Goal: Task Accomplishment & Management: Manage account settings

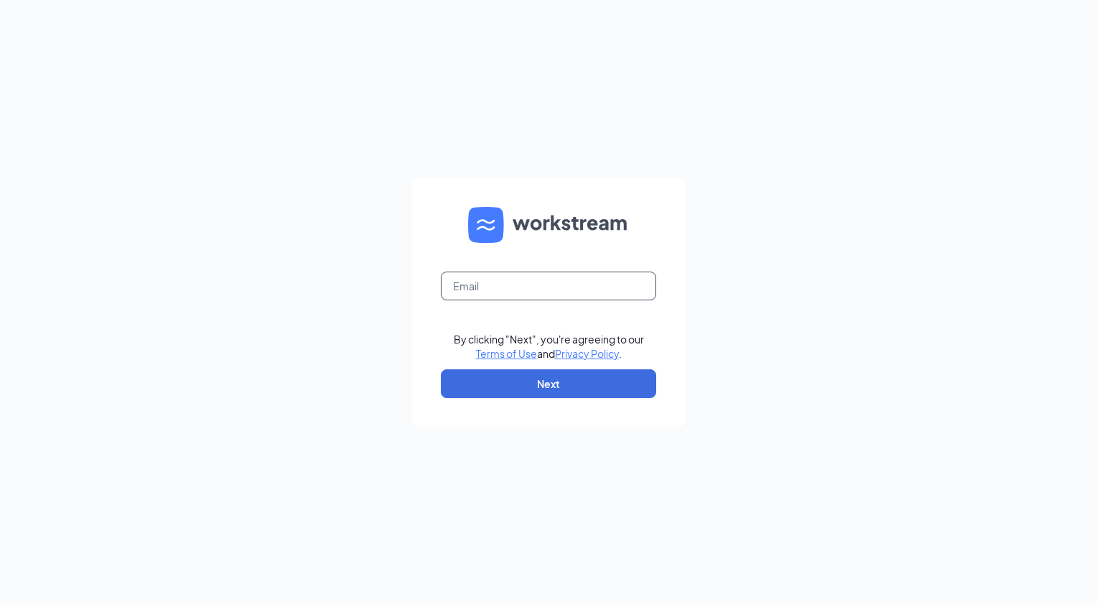
click at [463, 289] on input "text" at bounding box center [548, 285] width 215 height 29
type input "davidf@primehg.com"
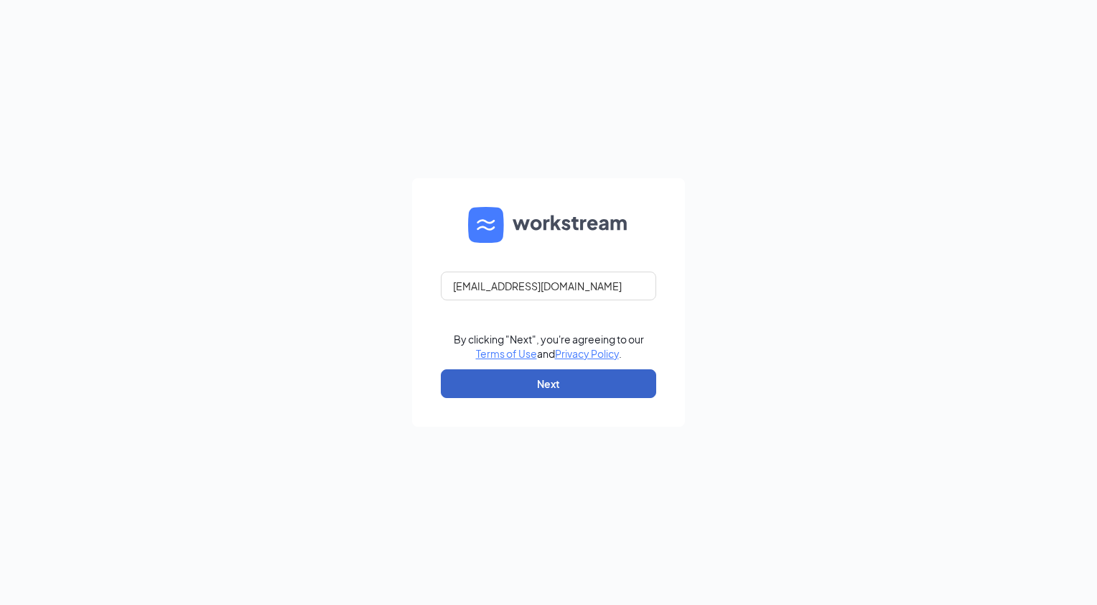
click at [492, 386] on button "Next" at bounding box center [548, 383] width 215 height 29
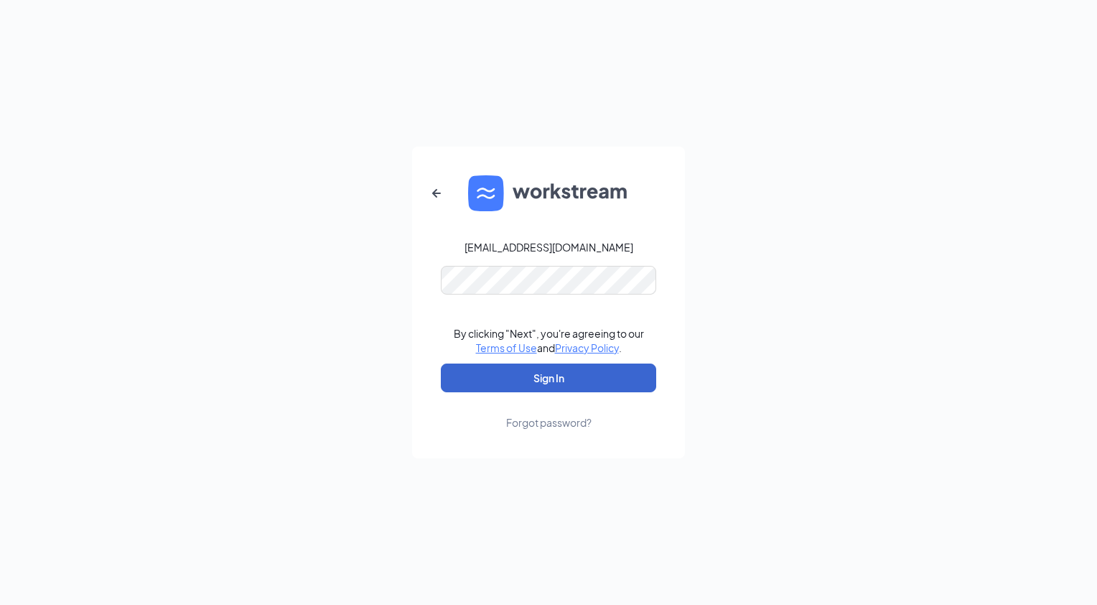
click at [492, 386] on button "Sign In" at bounding box center [548, 377] width 215 height 29
click at [492, 386] on button "submit" at bounding box center [548, 377] width 215 height 29
click at [492, 386] on button "Sign In" at bounding box center [548, 377] width 215 height 29
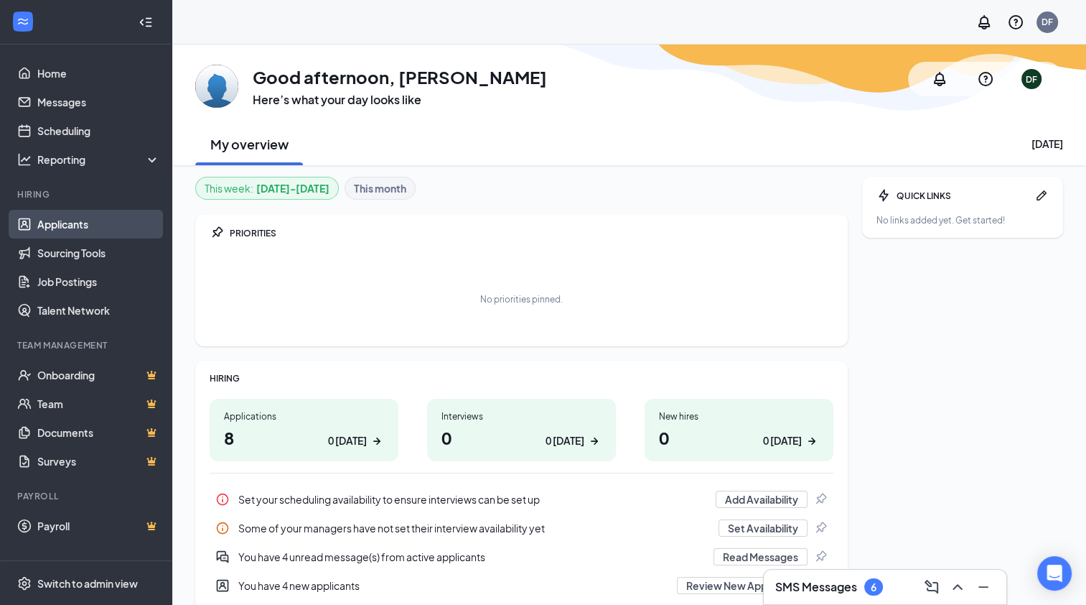
click at [70, 220] on link "Applicants" at bounding box center [98, 224] width 123 height 29
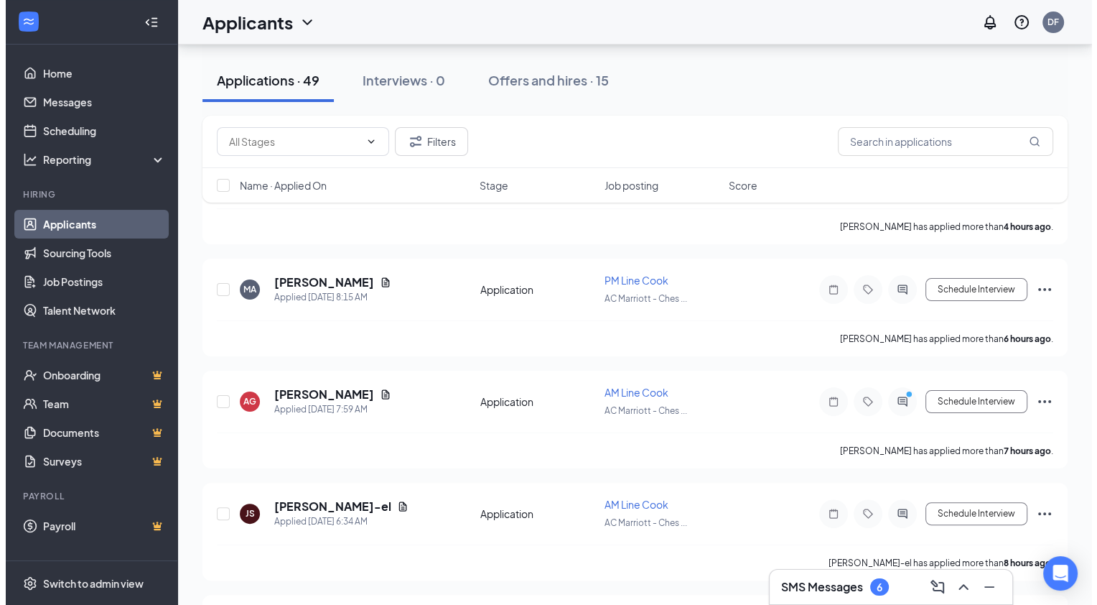
scroll to position [363, 0]
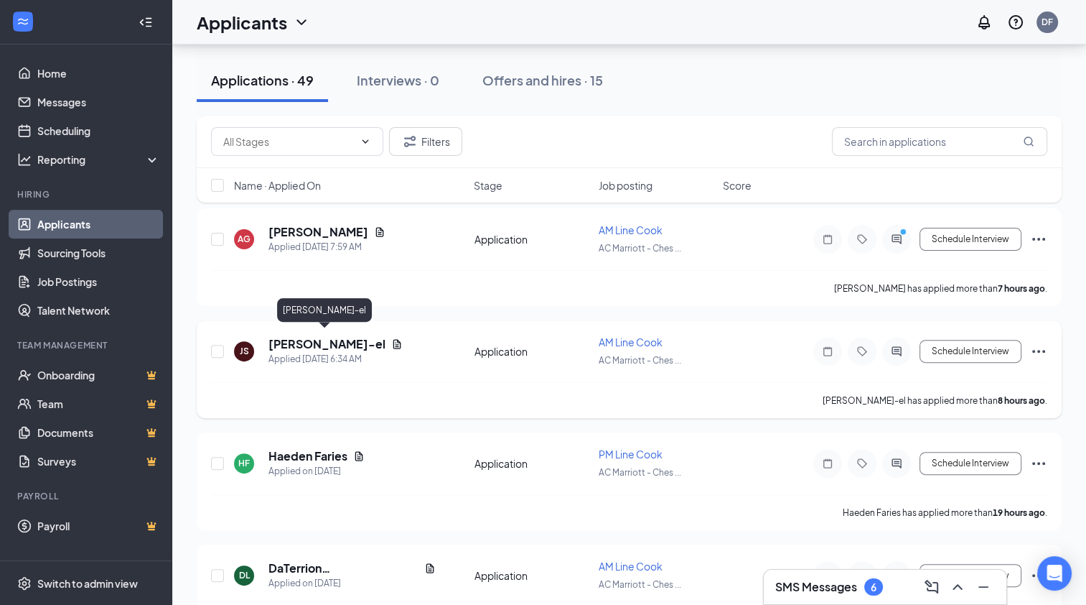
click at [323, 336] on h5 "[PERSON_NAME]-el" at bounding box center [327, 344] width 117 height 16
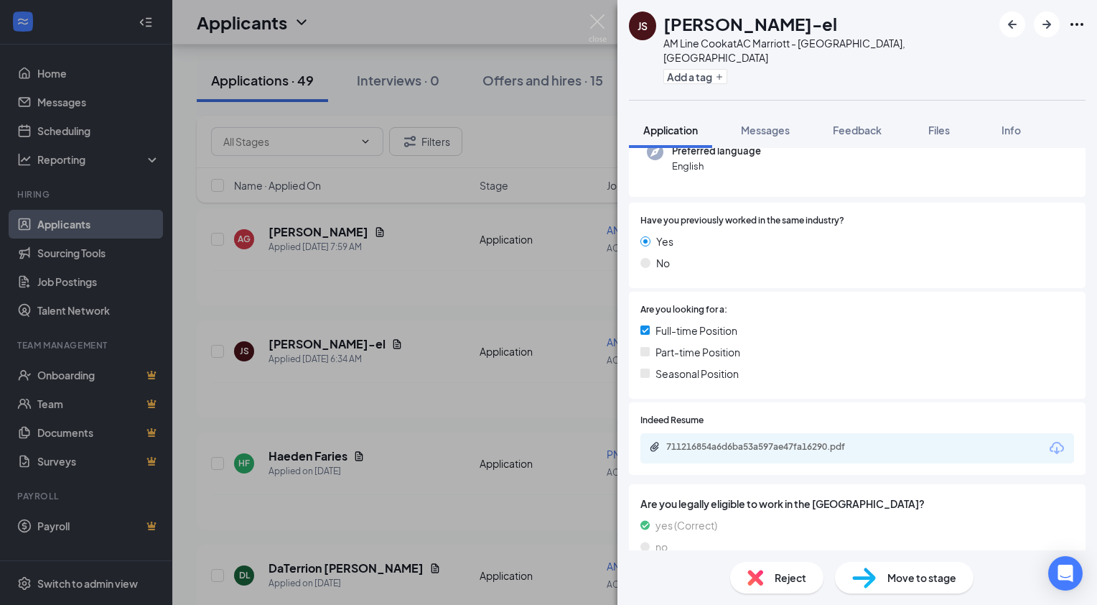
scroll to position [207, 0]
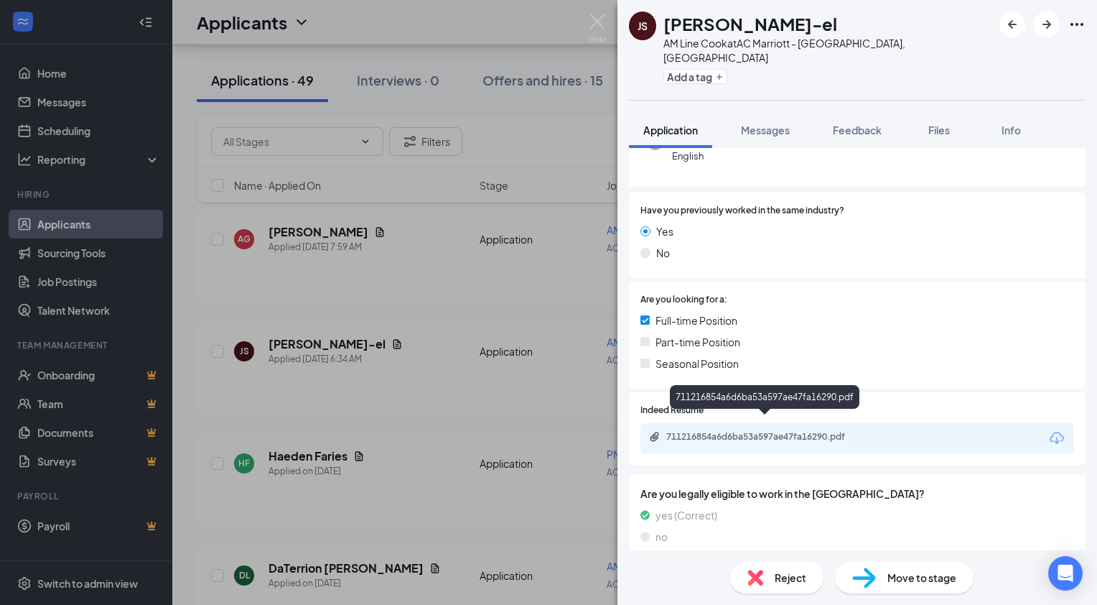
click at [841, 431] on div "711216854a6d6ba53a597ae47fa16290.pdf" at bounding box center [766, 436] width 201 height 11
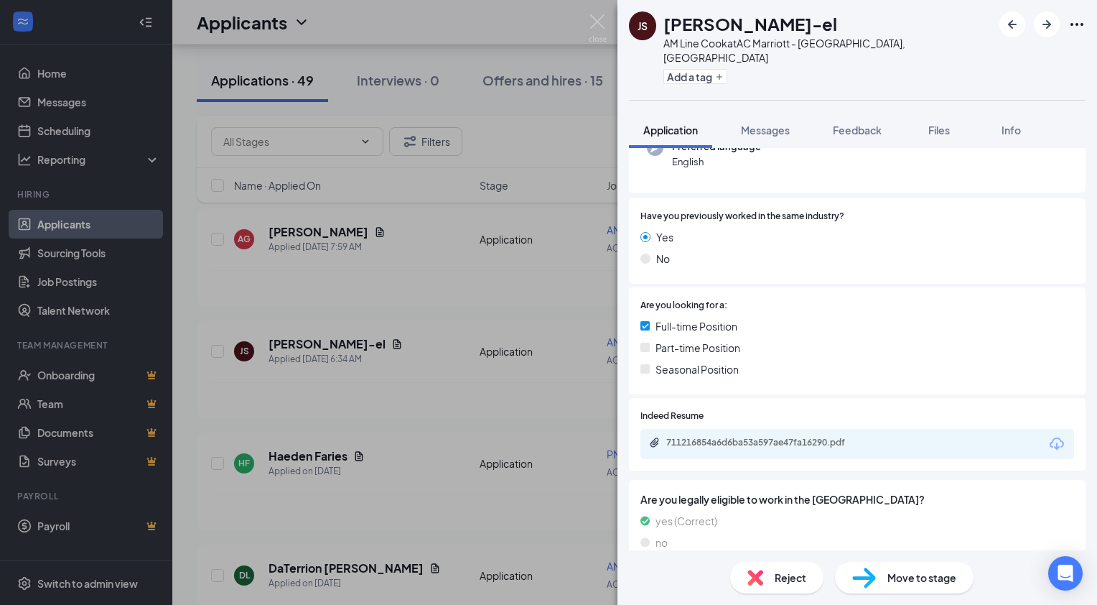
click at [220, 342] on div "JS [PERSON_NAME]-el AM Line Cook at AC [GEOGRAPHIC_DATA], [GEOGRAPHIC_DATA] Add…" at bounding box center [548, 302] width 1097 height 605
click at [428, 226] on div "JS [PERSON_NAME]-el AM Line Cook at AC [GEOGRAPHIC_DATA], [GEOGRAPHIC_DATA] Add…" at bounding box center [548, 302] width 1097 height 605
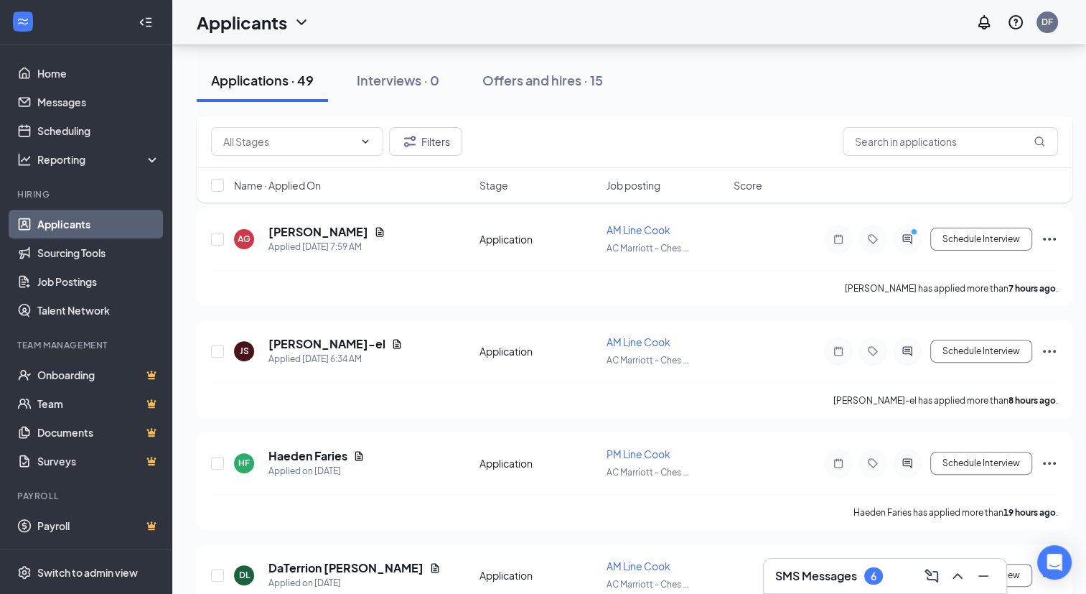
click at [428, 226] on div "AG [PERSON_NAME] Applied [DATE] 7:59 AM" at bounding box center [352, 239] width 237 height 30
click at [320, 336] on h5 "[PERSON_NAME]-el" at bounding box center [327, 344] width 117 height 16
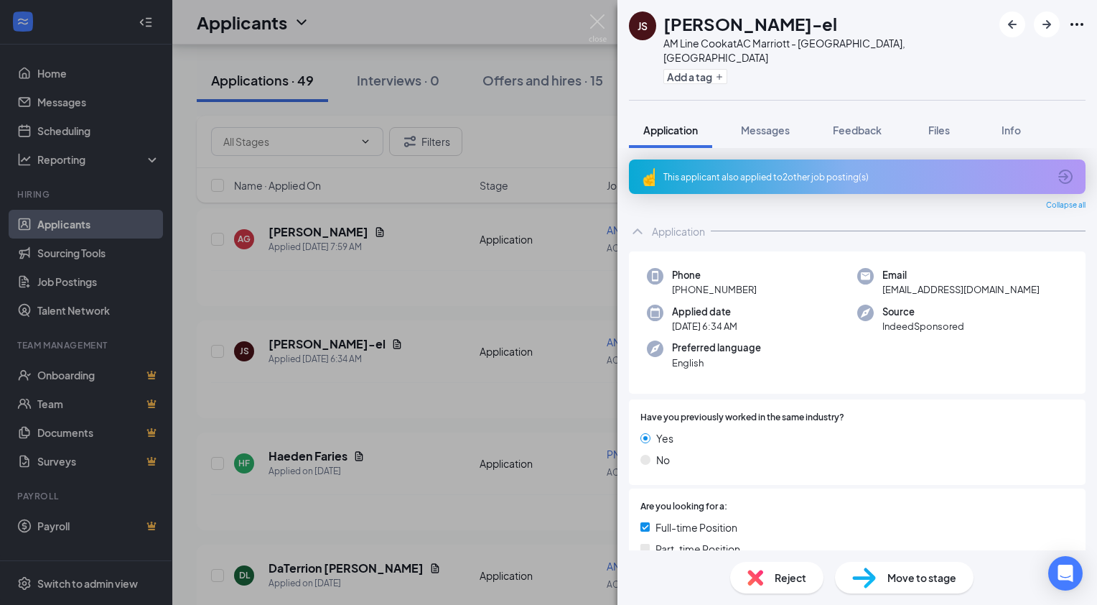
click at [804, 574] on span "Reject" at bounding box center [791, 577] width 32 height 16
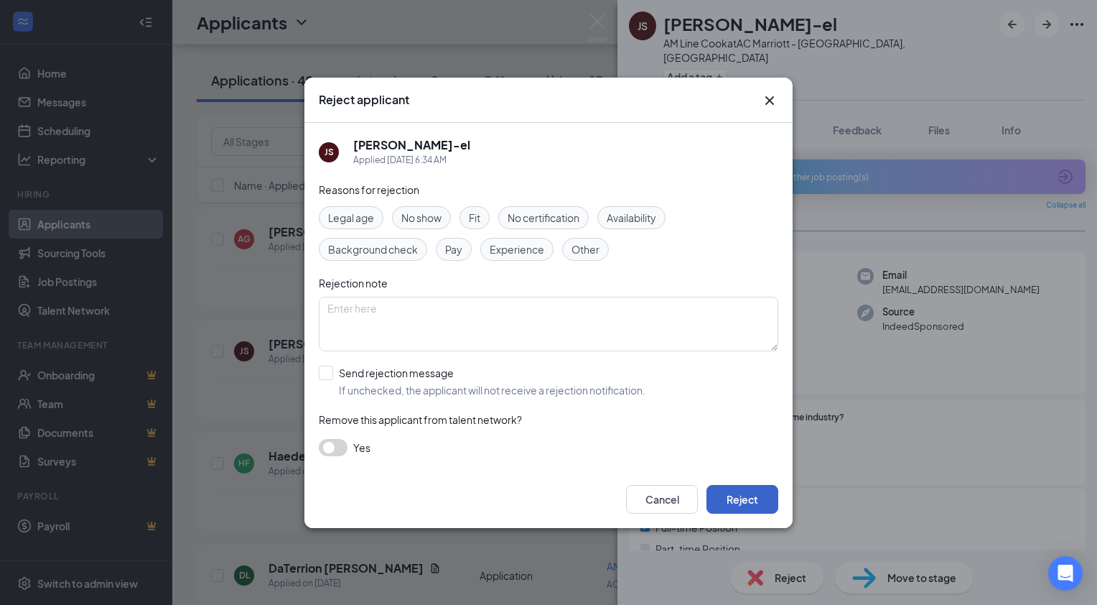
click at [735, 493] on button "Reject" at bounding box center [743, 499] width 72 height 29
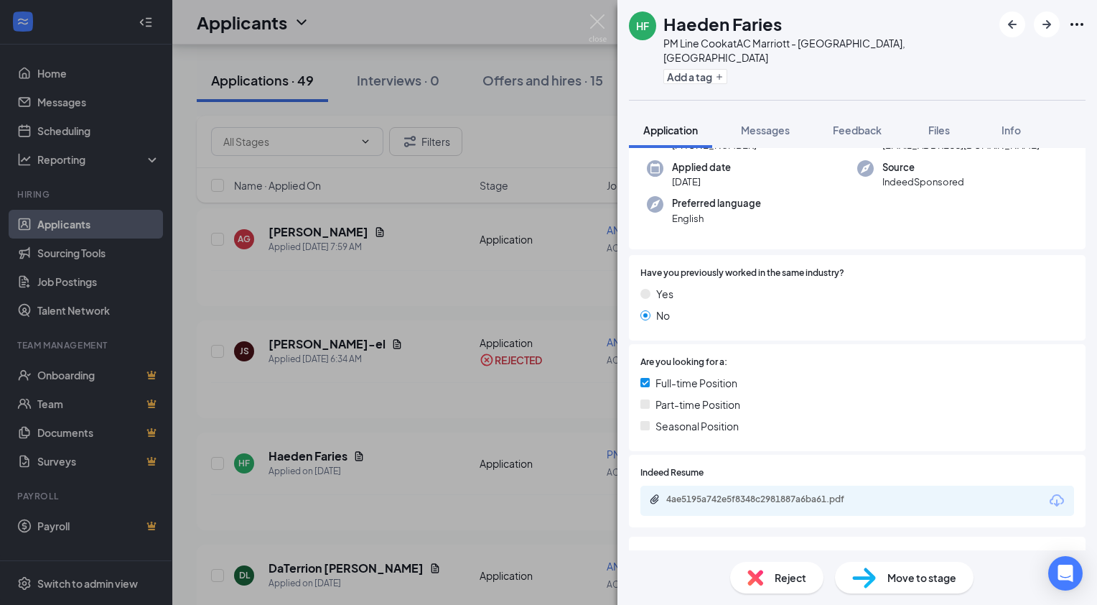
scroll to position [167, 0]
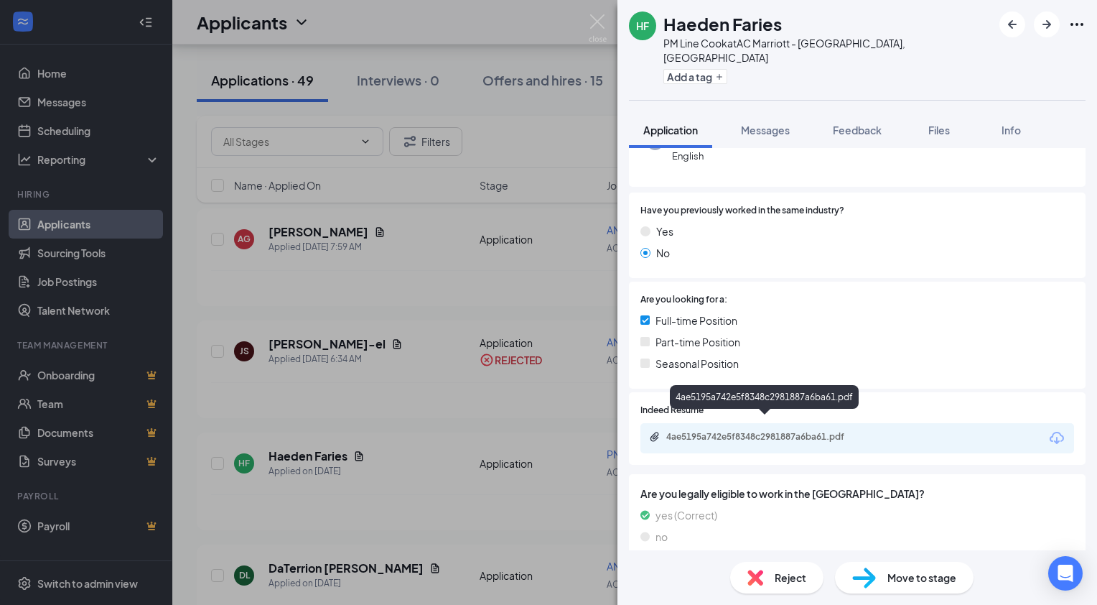
click at [784, 431] on div "4ae5195a742e5f8348c2981887a6ba61.pdf" at bounding box center [766, 436] width 201 height 11
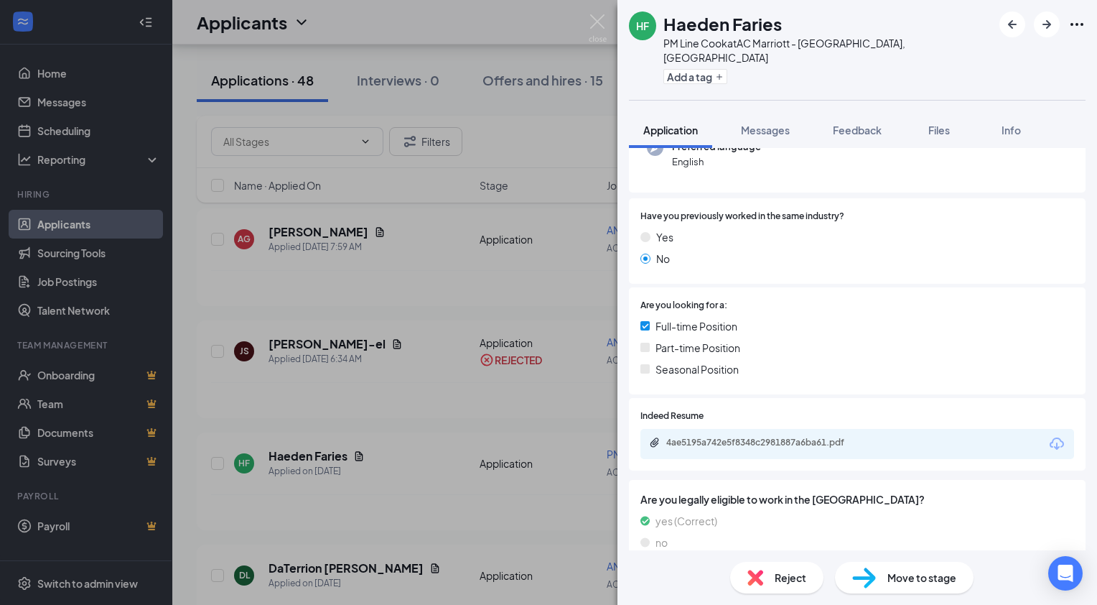
click at [404, 271] on div "HF Haeden Faries PM Line Cook at [GEOGRAPHIC_DATA], [GEOGRAPHIC_DATA] Add a tag…" at bounding box center [548, 302] width 1097 height 605
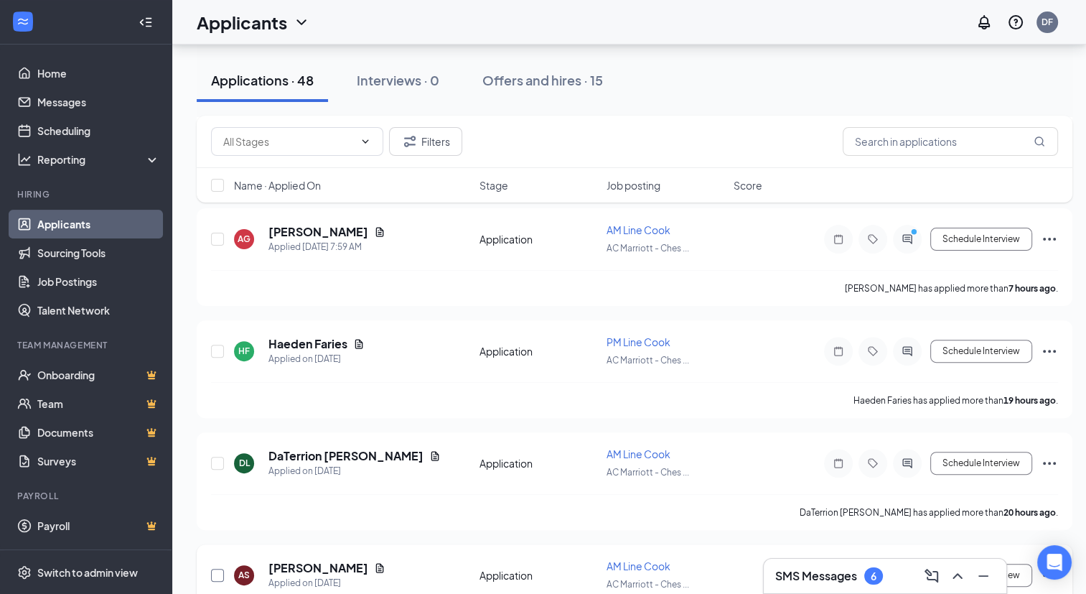
click at [219, 569] on input "checkbox" at bounding box center [217, 575] width 13 height 13
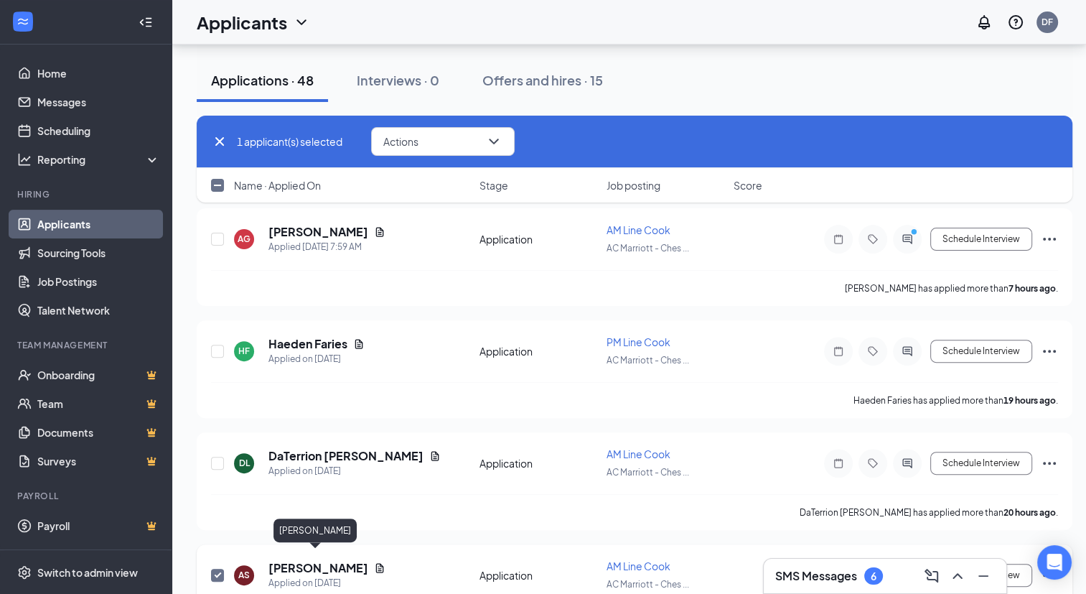
click at [300, 560] on h5 "[PERSON_NAME]" at bounding box center [319, 568] width 100 height 16
checkbox input "false"
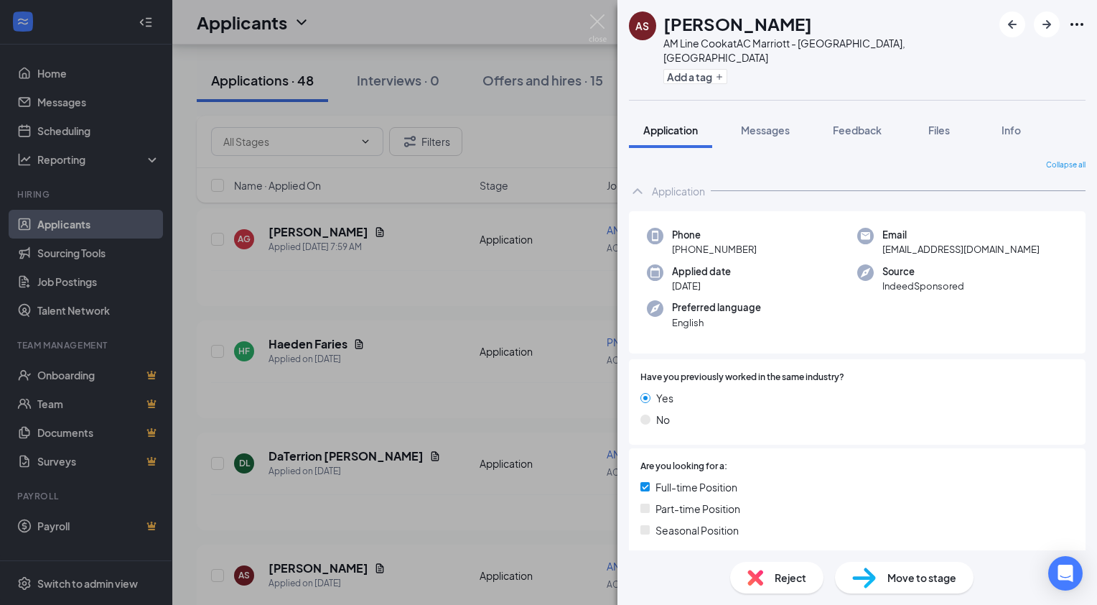
click at [896, 576] on span "Move to stage" at bounding box center [922, 577] width 69 height 16
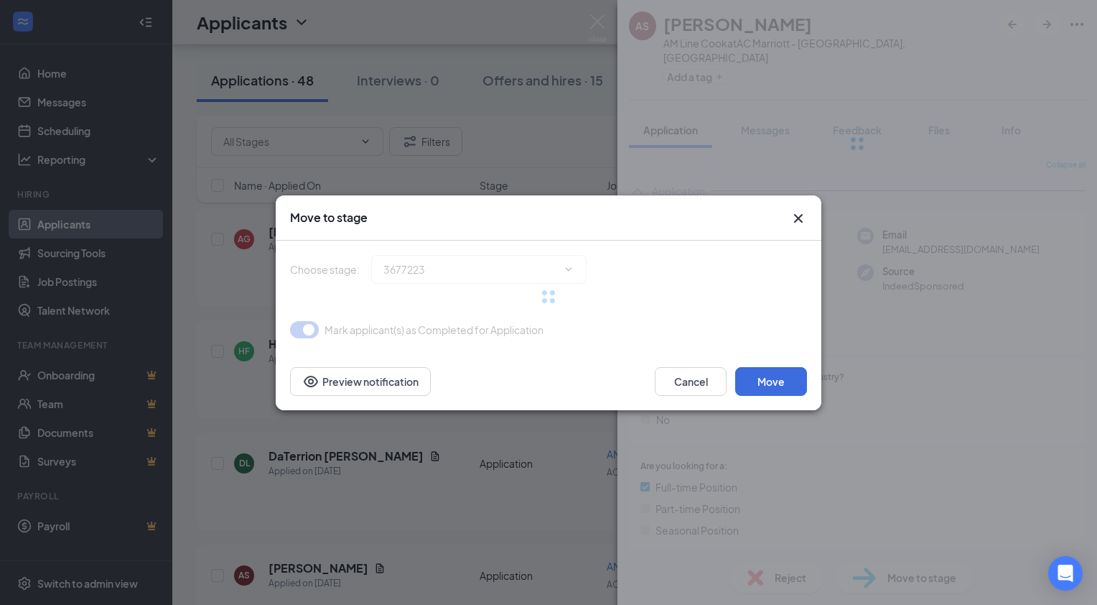
type input "Application Complete (next stage)"
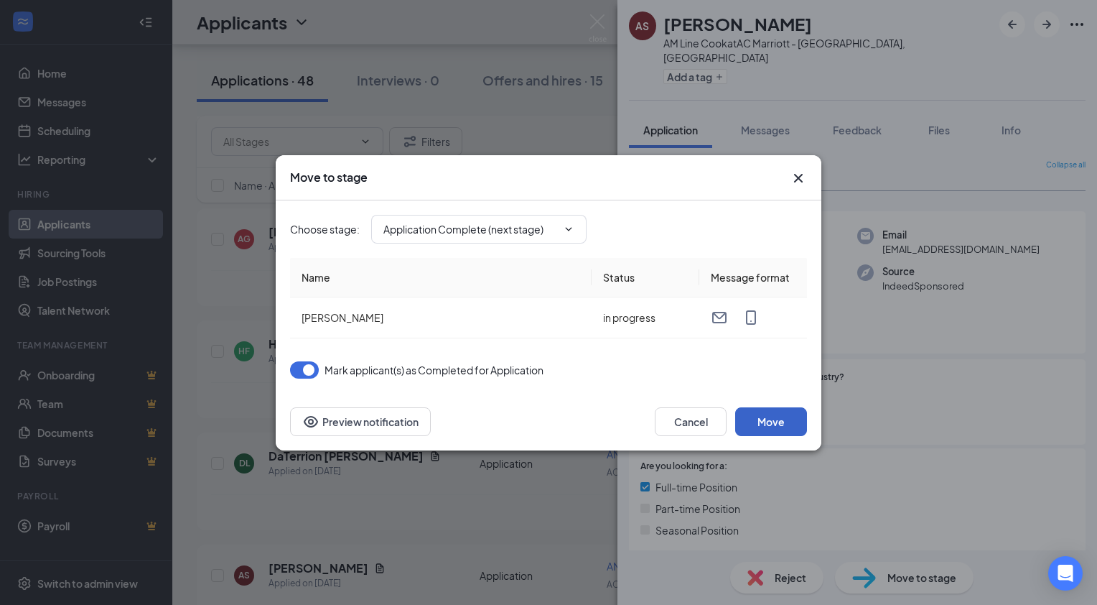
click at [770, 416] on button "Move" at bounding box center [771, 421] width 72 height 29
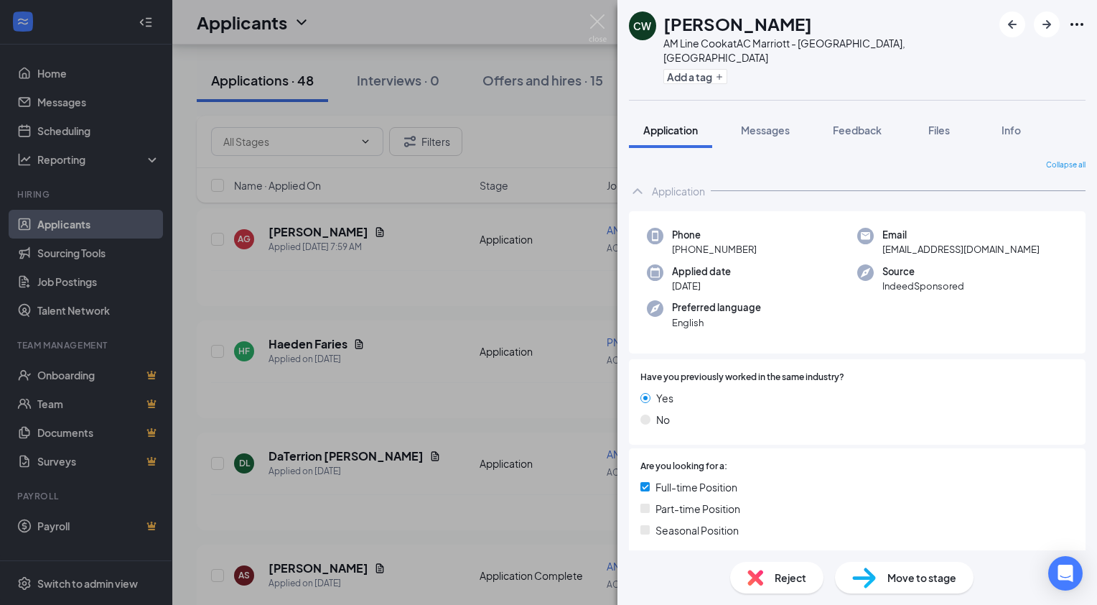
click at [784, 576] on span "Reject" at bounding box center [791, 577] width 32 height 16
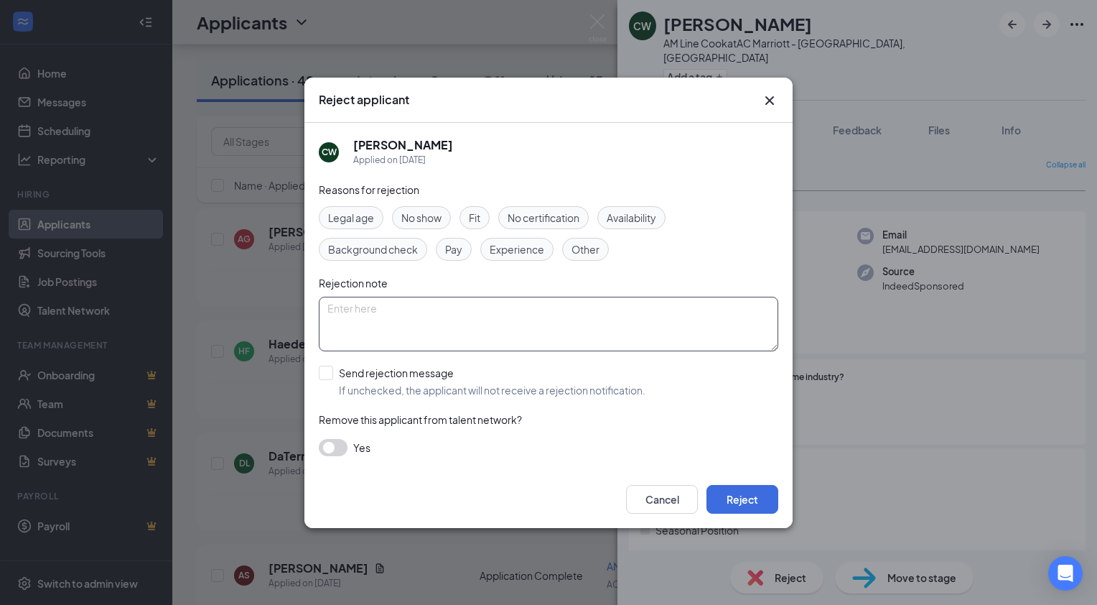
click at [340, 305] on textarea at bounding box center [549, 324] width 460 height 55
type textarea "scheduled interview, no show"
click at [327, 373] on input "Send rejection message If unchecked, the applicant will not receive a rejection…" at bounding box center [482, 382] width 327 height 32
checkbox input "true"
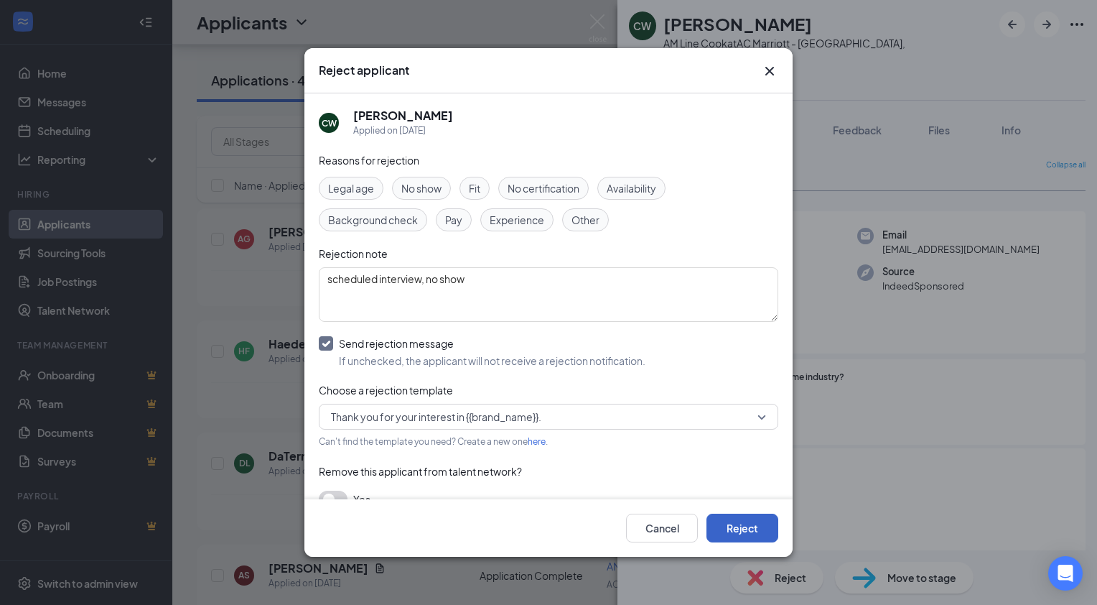
click at [745, 529] on button "Reject" at bounding box center [743, 527] width 72 height 29
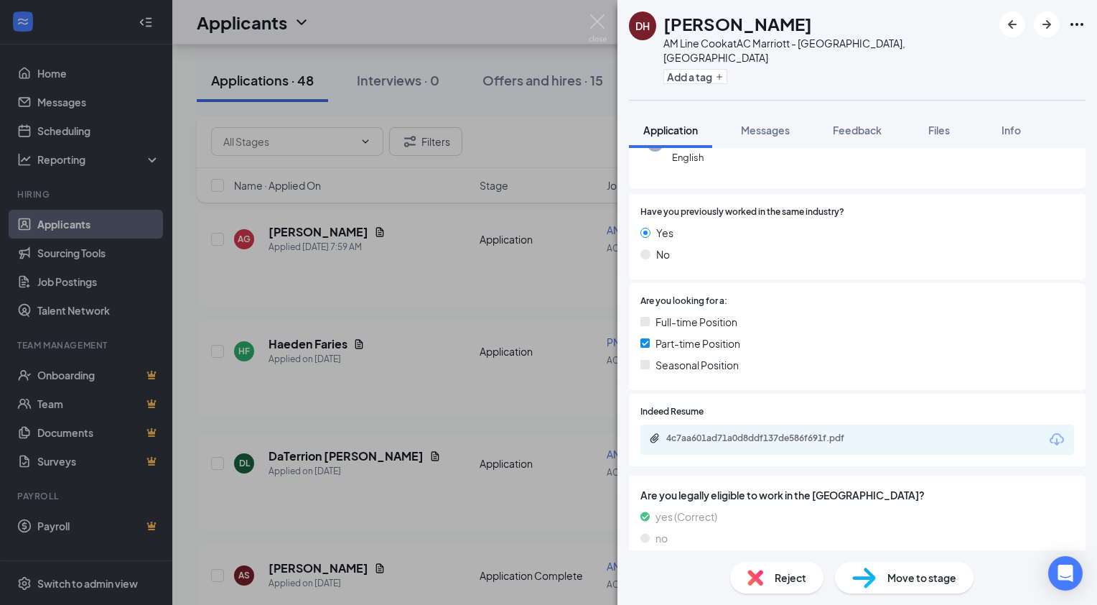
scroll to position [207, 0]
click at [836, 431] on div "4c7aa601ad71a0d8ddf137de586f691f.pdf" at bounding box center [766, 436] width 201 height 11
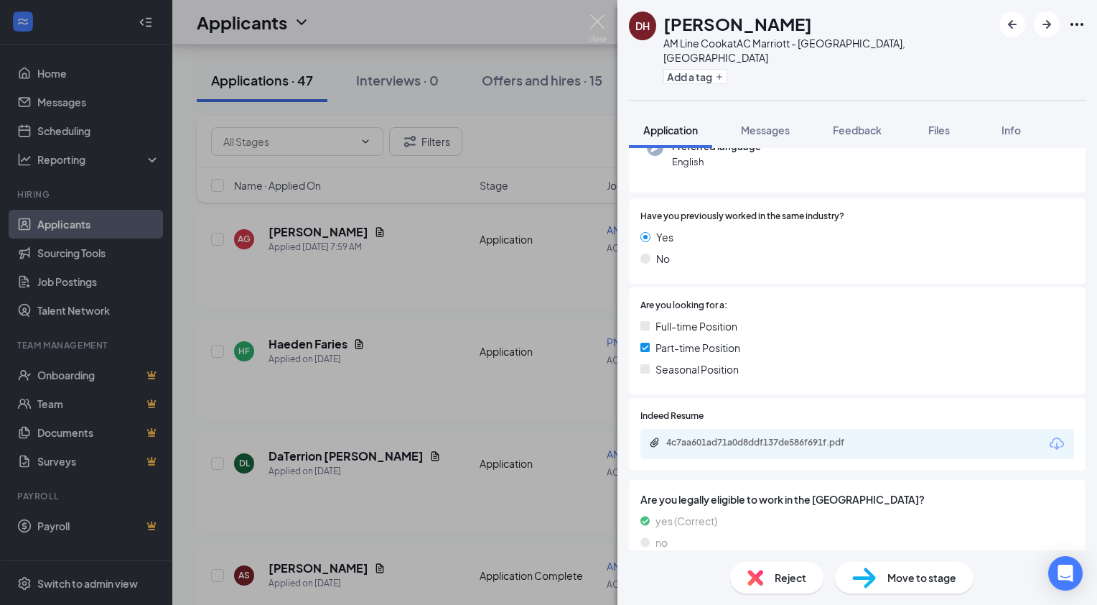
click at [783, 573] on span "Reject" at bounding box center [791, 577] width 32 height 16
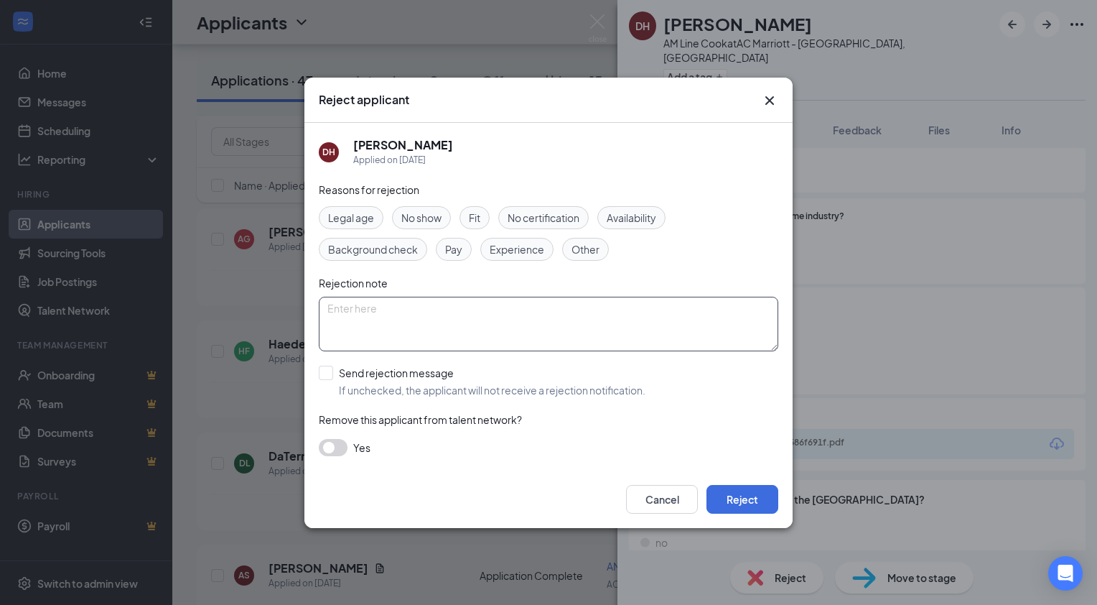
click at [360, 314] on textarea at bounding box center [549, 324] width 460 height 55
click at [743, 498] on button "Reject" at bounding box center [743, 499] width 72 height 29
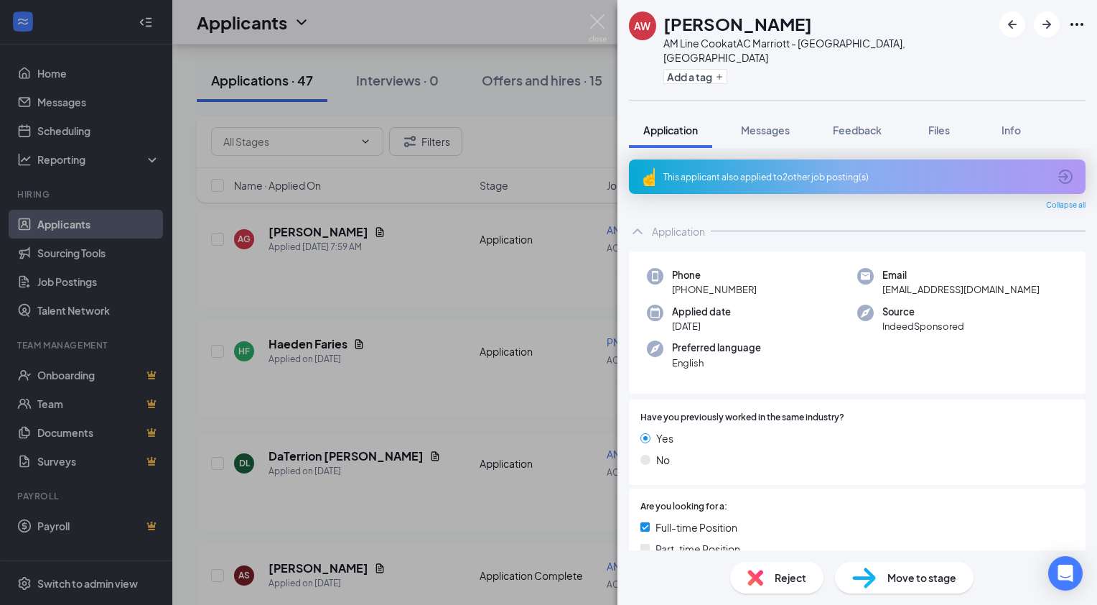
click at [554, 325] on div "AW [PERSON_NAME] AM Line Cook at AC [GEOGRAPHIC_DATA], [GEOGRAPHIC_DATA] Add a …" at bounding box center [548, 302] width 1097 height 605
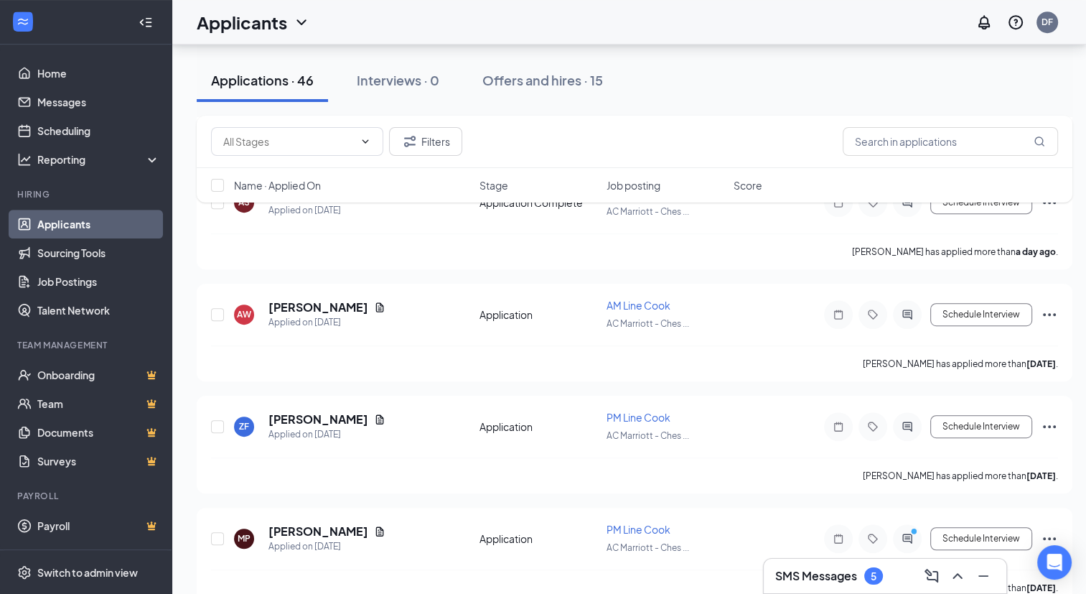
scroll to position [745, 0]
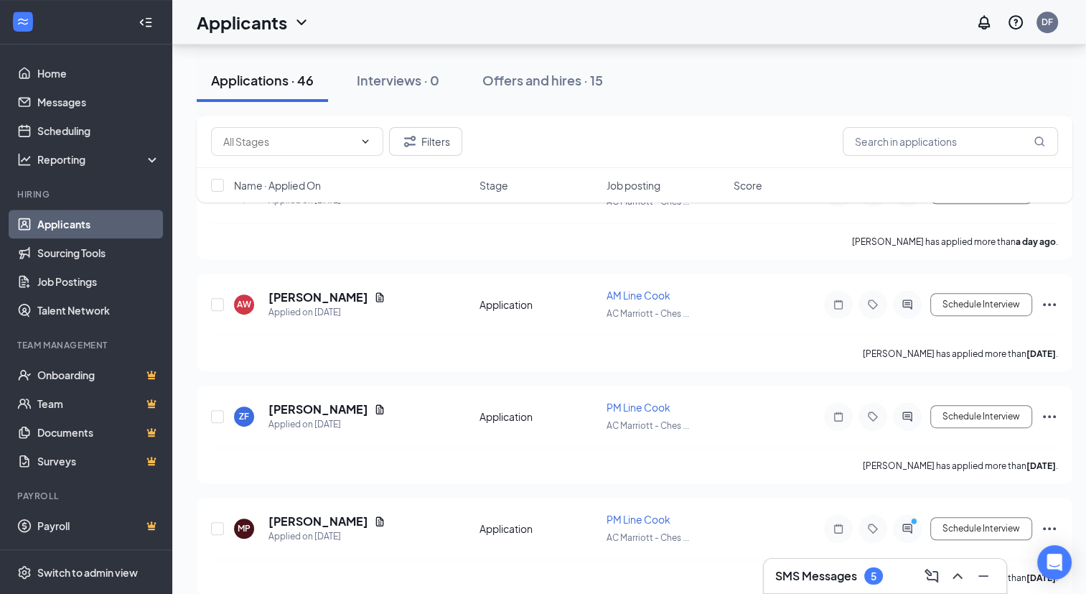
click at [1074, 590] on div "Applicants can't schedule interviews. Add your availability now Applications · …" at bounding box center [634, 572] width 925 height 2546
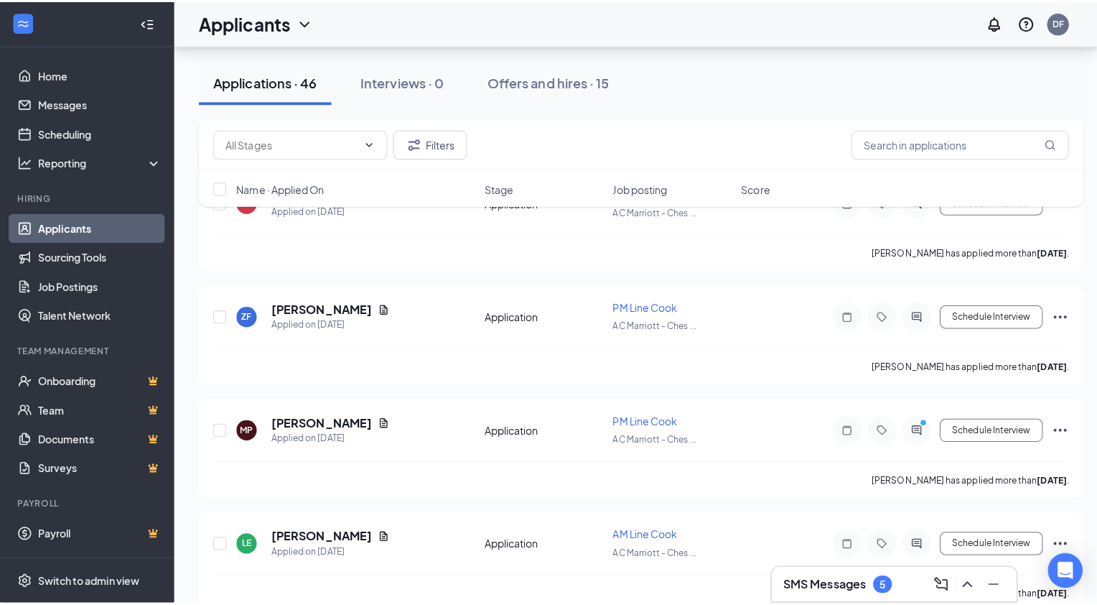
scroll to position [1031, 0]
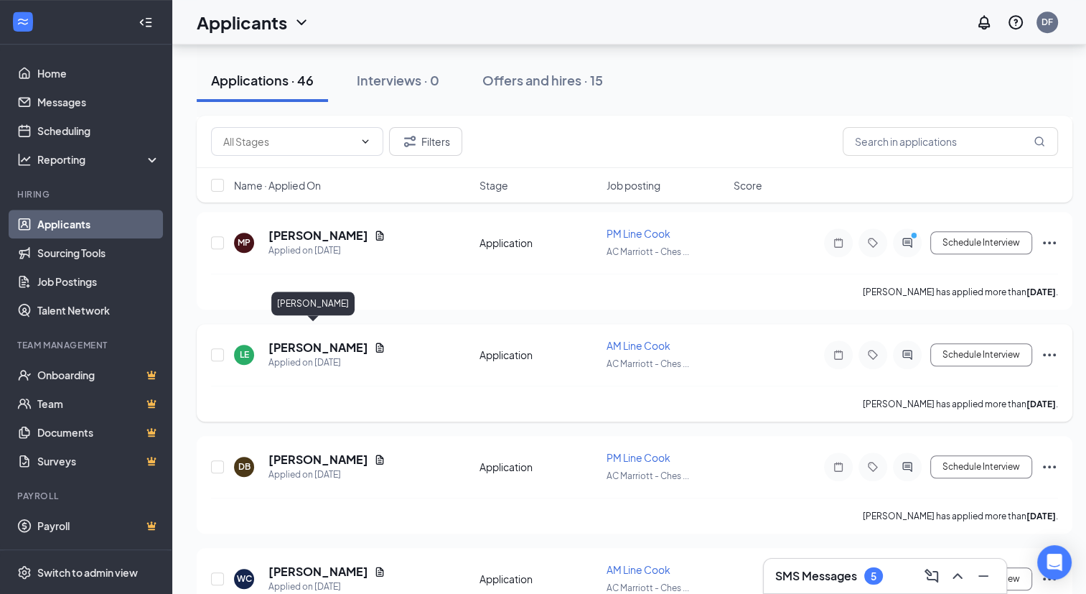
click at [307, 340] on h5 "[PERSON_NAME]" at bounding box center [319, 348] width 100 height 16
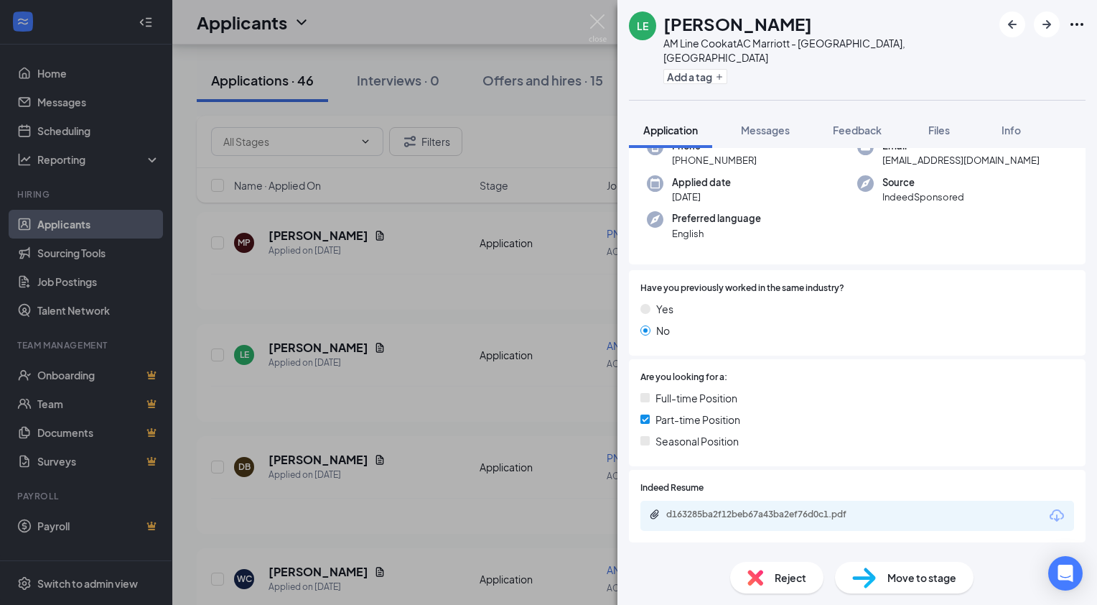
scroll to position [167, 0]
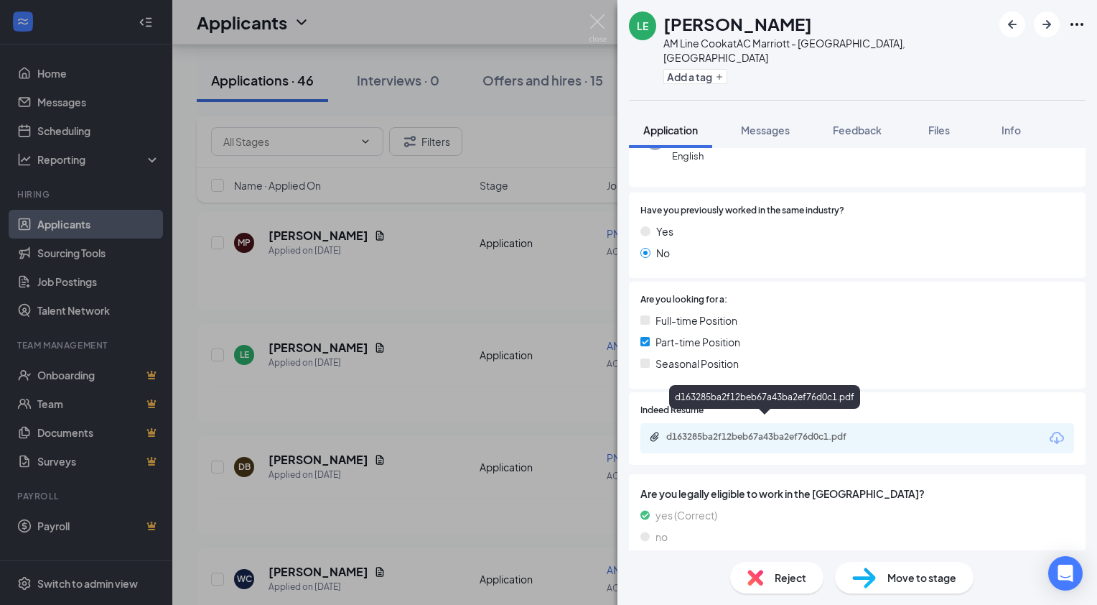
click at [781, 431] on div "d163285ba2f12beb67a43ba2ef76d0c1.pdf" at bounding box center [766, 436] width 201 height 11
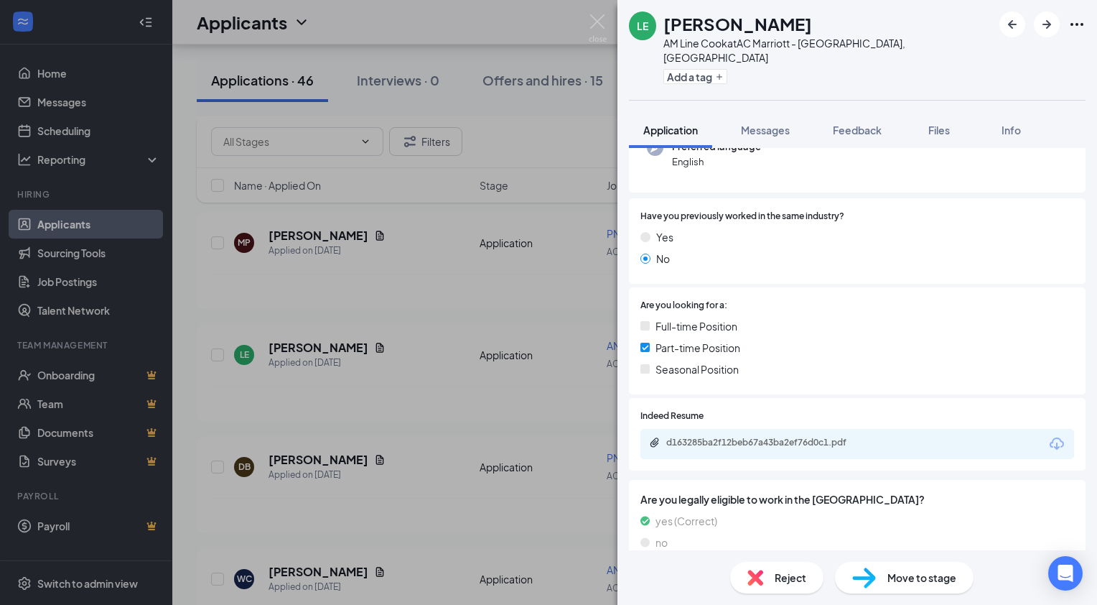
click at [526, 17] on div "LE [PERSON_NAME] AM Line Cook at AC [GEOGRAPHIC_DATA], [GEOGRAPHIC_DATA] Add a …" at bounding box center [548, 302] width 1097 height 605
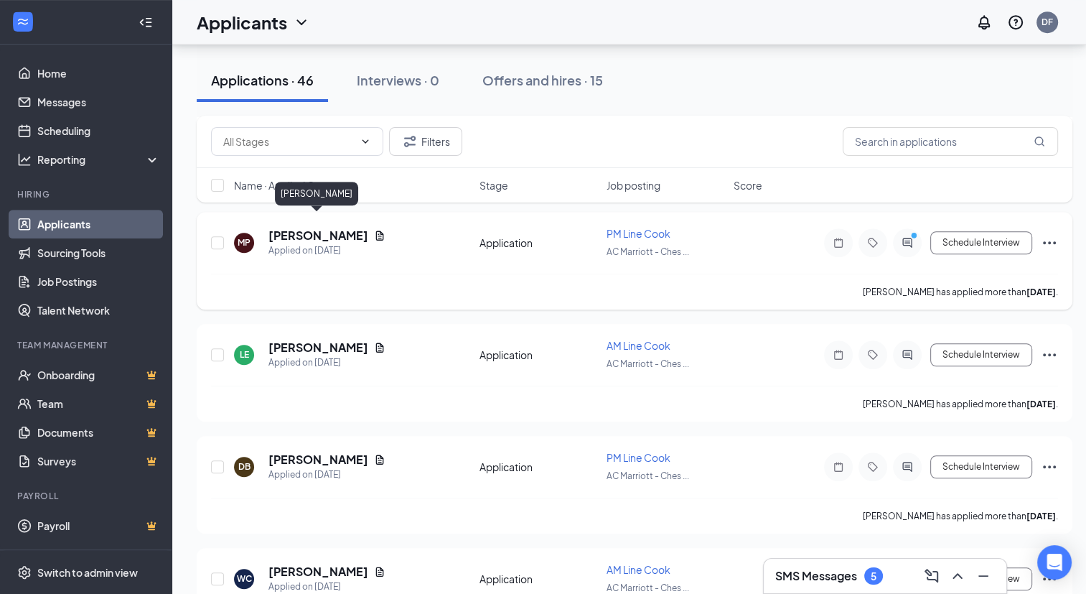
click at [304, 228] on h5 "[PERSON_NAME]" at bounding box center [319, 236] width 100 height 16
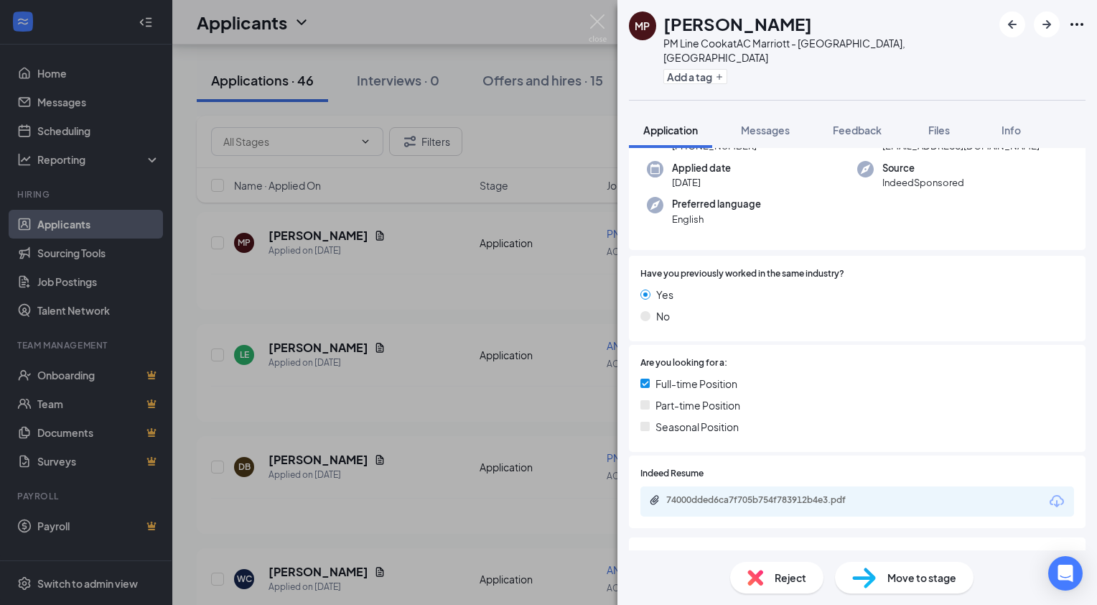
scroll to position [167, 0]
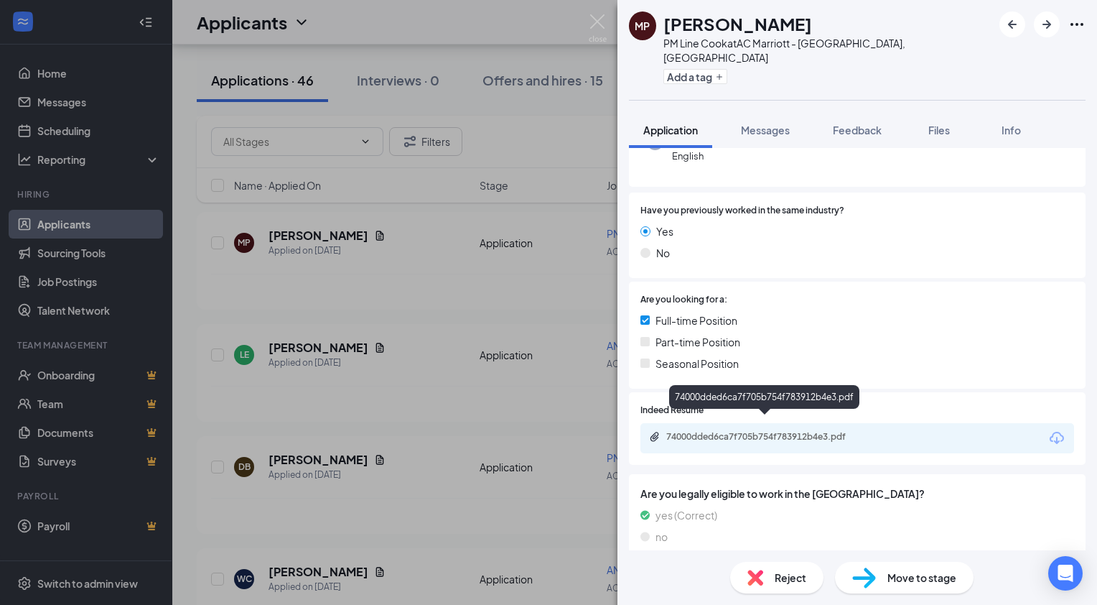
click at [825, 431] on div "74000dded6ca7f705b754f783912b4e3.pdf" at bounding box center [766, 436] width 201 height 11
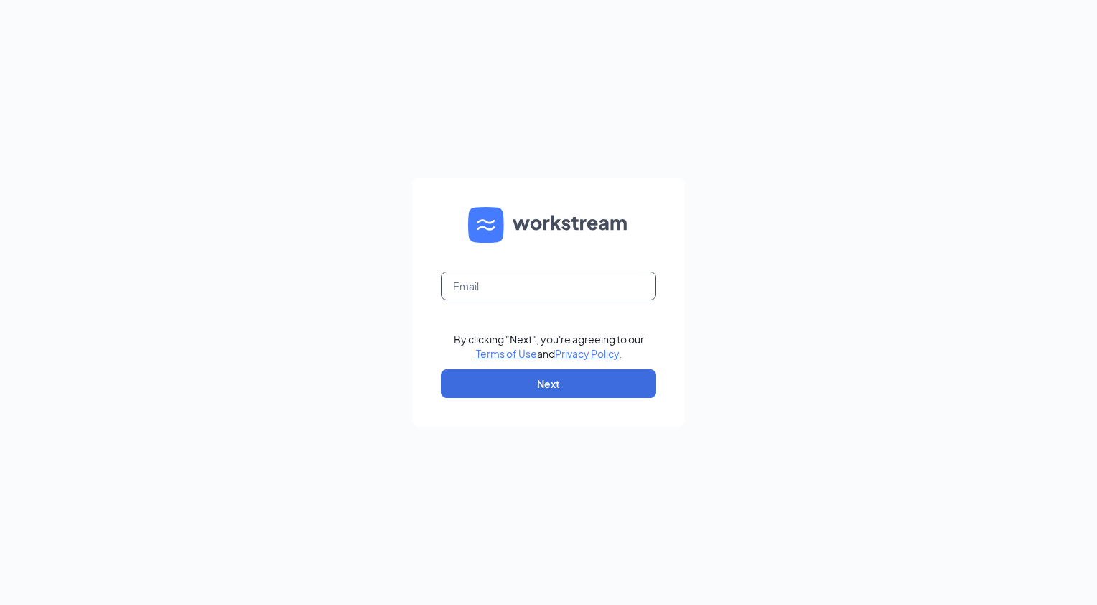
click at [520, 277] on input "text" at bounding box center [548, 285] width 215 height 29
type input "davidf@primehg.com"
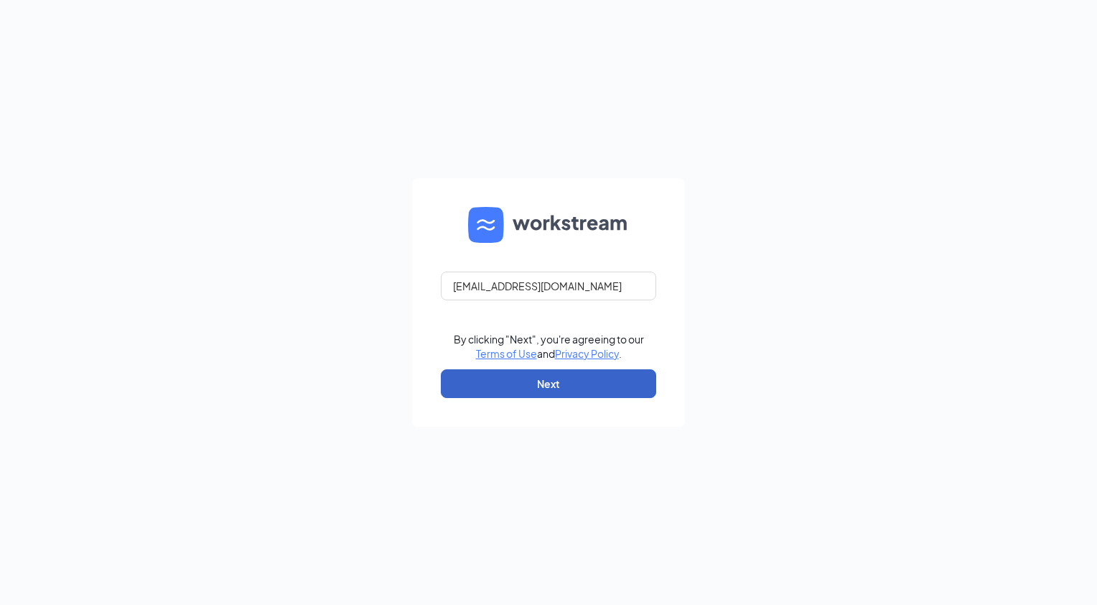
click at [507, 391] on button "Next" at bounding box center [548, 383] width 215 height 29
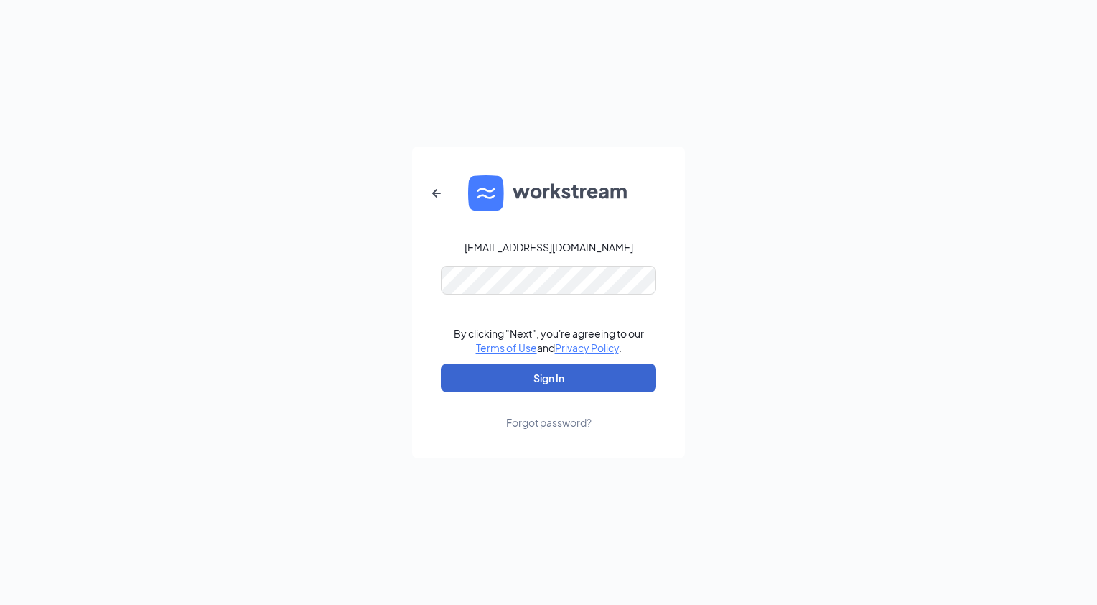
click at [506, 375] on button "Sign In" at bounding box center [548, 377] width 215 height 29
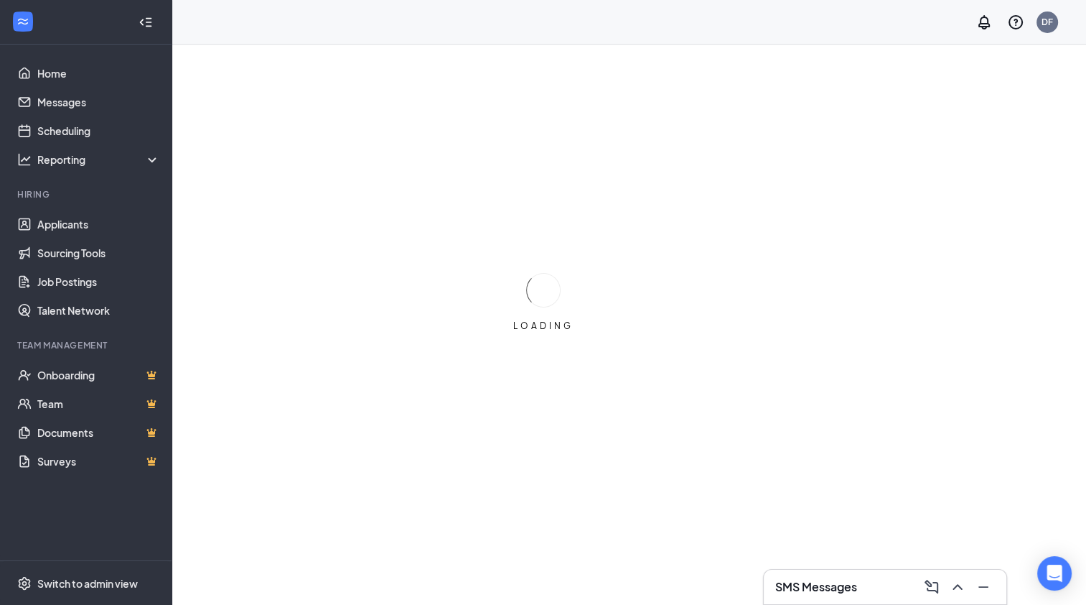
click at [506, 375] on div "LOADING" at bounding box center [543, 302] width 1086 height 605
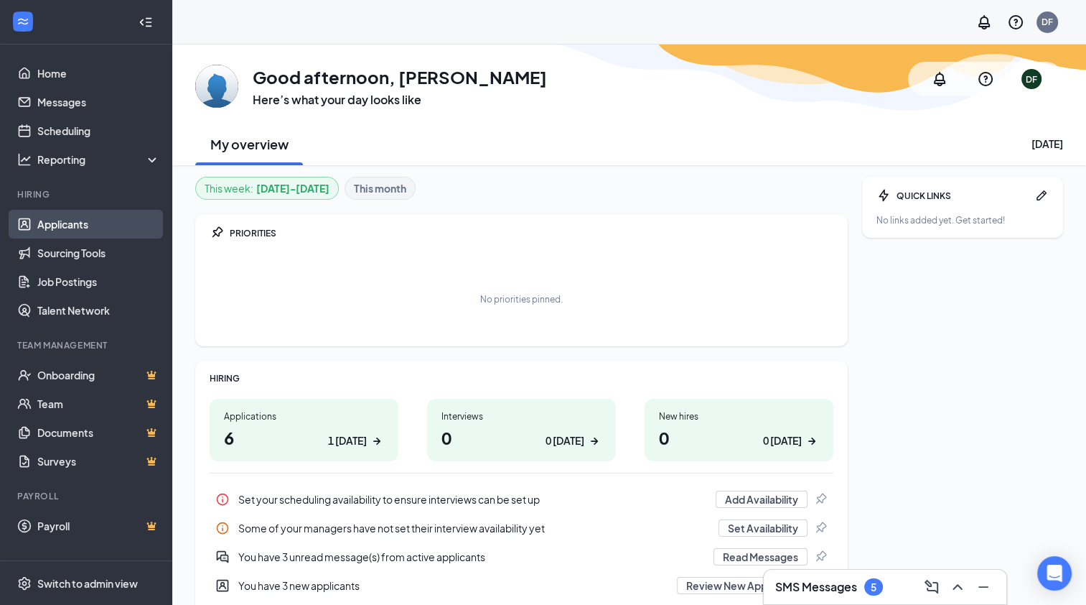
drag, startPoint x: 56, startPoint y: 221, endPoint x: 43, endPoint y: 223, distance: 13.1
click at [43, 223] on link "Applicants" at bounding box center [98, 224] width 123 height 29
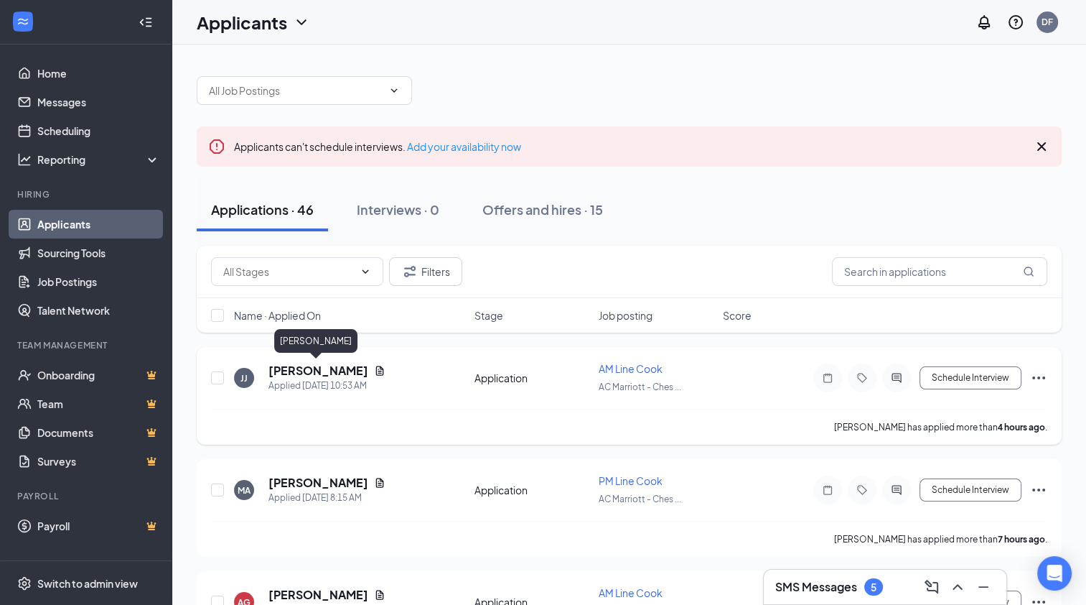
click at [310, 370] on h5 "[PERSON_NAME]" at bounding box center [319, 371] width 100 height 16
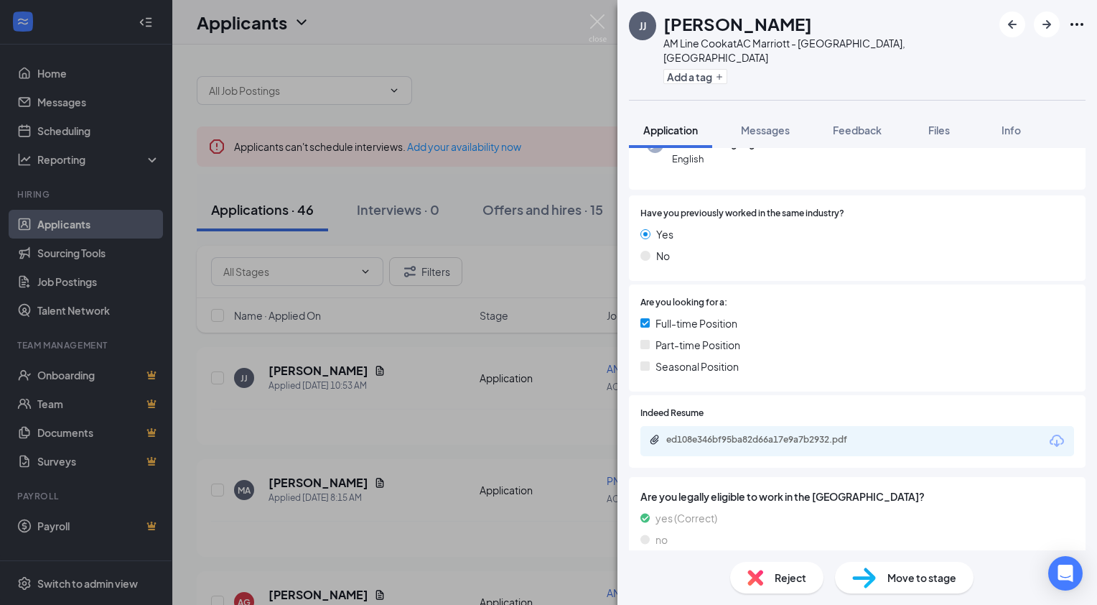
scroll to position [167, 0]
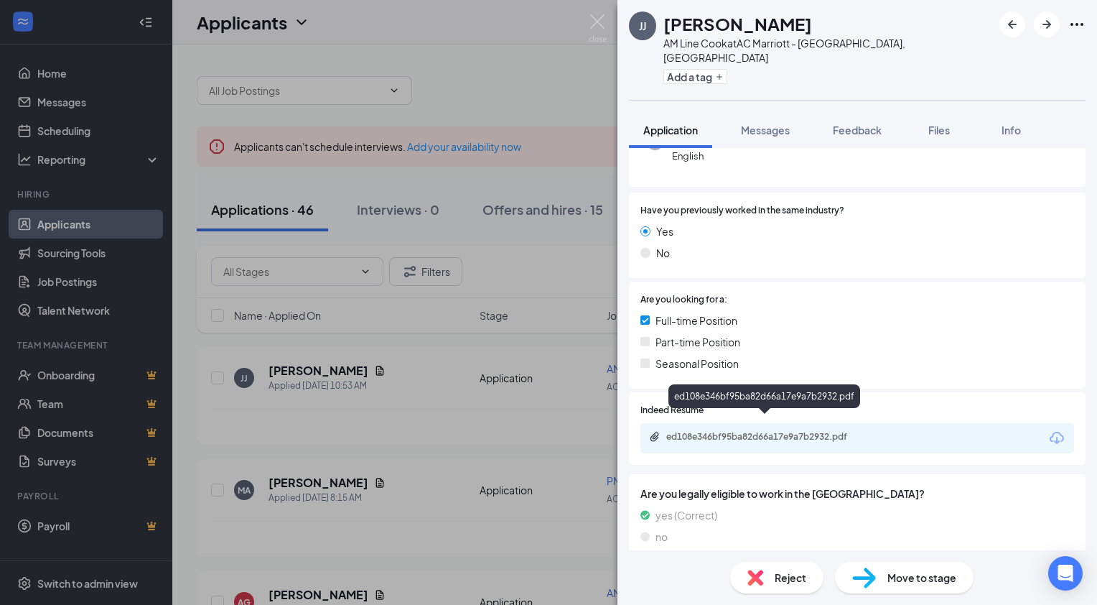
click at [830, 431] on div "ed108e346bf95ba82d66a17e9a7b2932.pdf" at bounding box center [766, 436] width 201 height 11
